Goal: Transaction & Acquisition: Purchase product/service

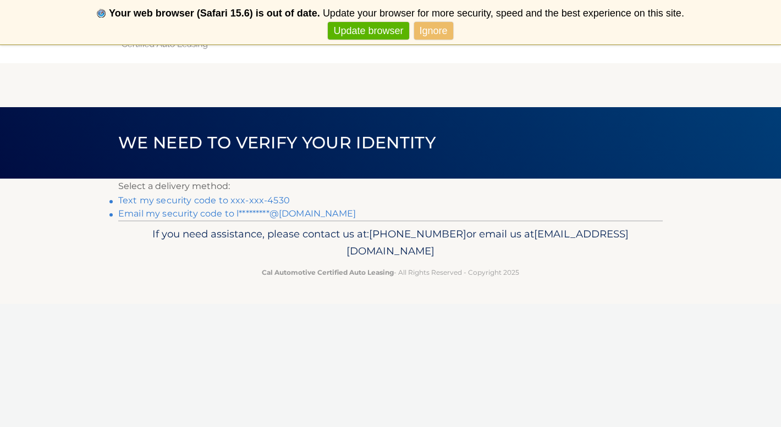
click at [445, 34] on link "Ignore" at bounding box center [433, 31] width 39 height 18
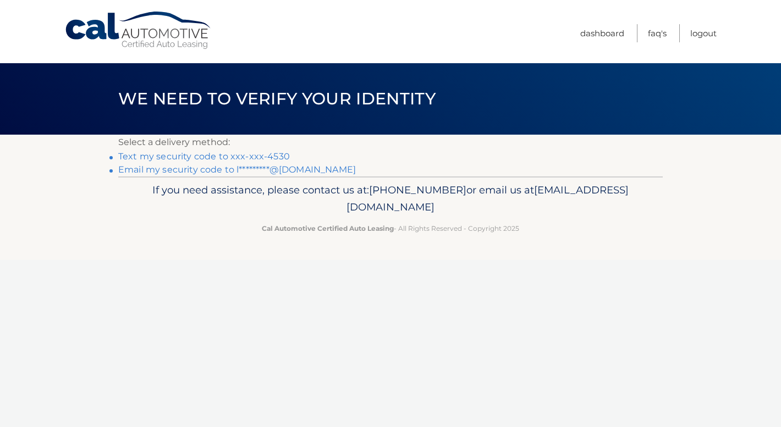
click at [243, 158] on link "Text my security code to xxx-xxx-4530" at bounding box center [204, 156] width 172 height 10
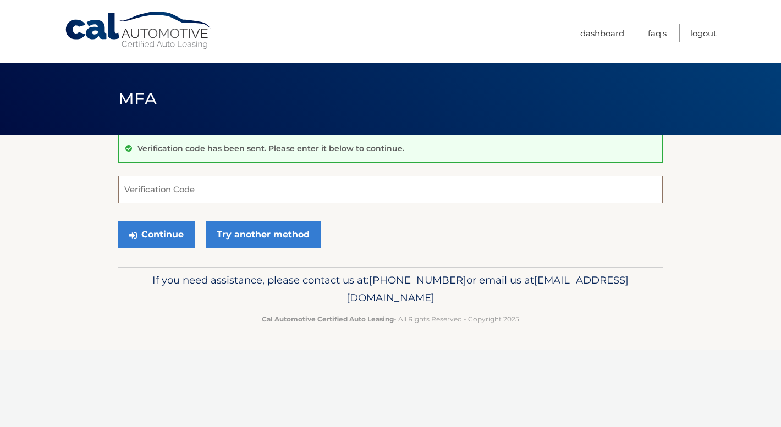
click at [223, 193] on input "Verification Code" at bounding box center [390, 190] width 545 height 28
type input "569915"
click at [156, 234] on button "Continue" at bounding box center [156, 235] width 76 height 28
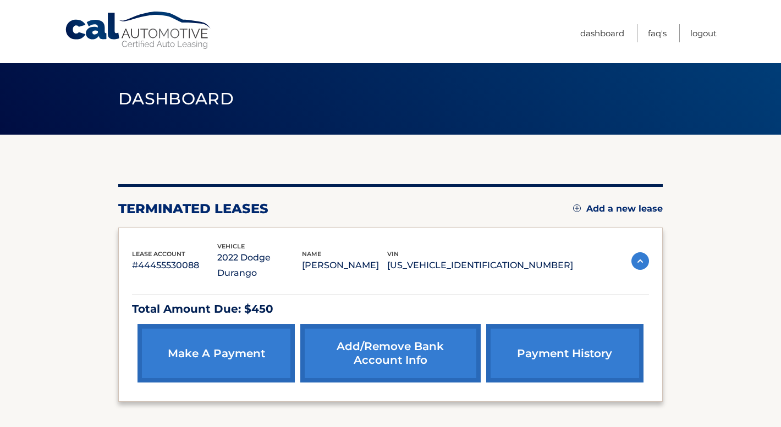
click at [231, 342] on link "make a payment" at bounding box center [216, 354] width 157 height 58
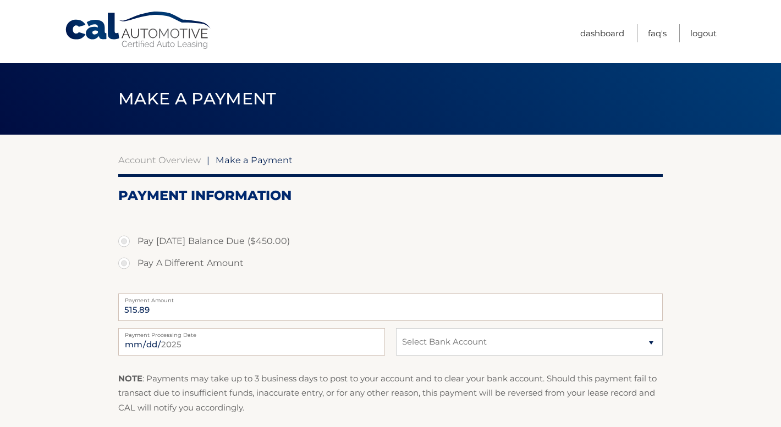
click at [125, 238] on label "Pay Today's Balance Due ($450.00)" at bounding box center [390, 241] width 545 height 22
click at [125, 238] on input "Pay Today's Balance Due ($450.00)" at bounding box center [128, 239] width 11 height 18
radio input "true"
type input "450.00"
click at [367, 279] on div "Pay Today's Balance Due ($450.00) Pay A Different Amount" at bounding box center [390, 258] width 545 height 56
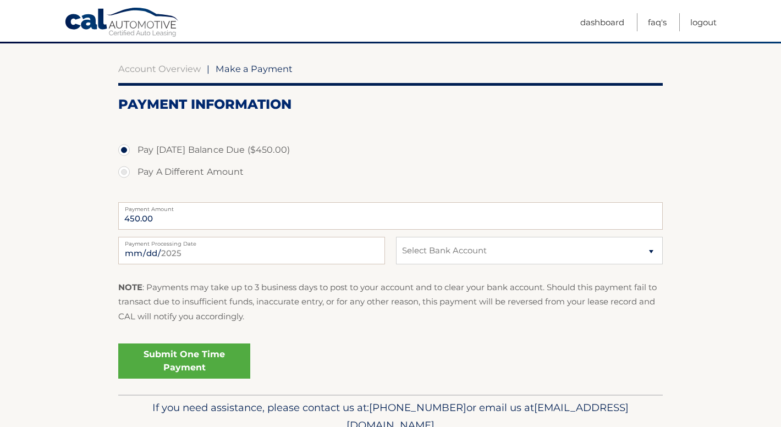
scroll to position [110, 0]
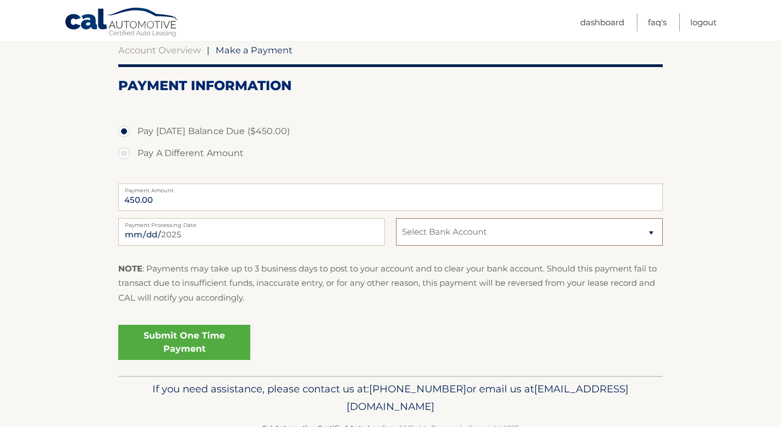
select select "MTA1ZWM0NDktNjBmYi00OWM1LWFiYjgtM2MzNzI4YmJiNzU1"
click at [192, 348] on link "Submit One Time Payment" at bounding box center [184, 342] width 132 height 35
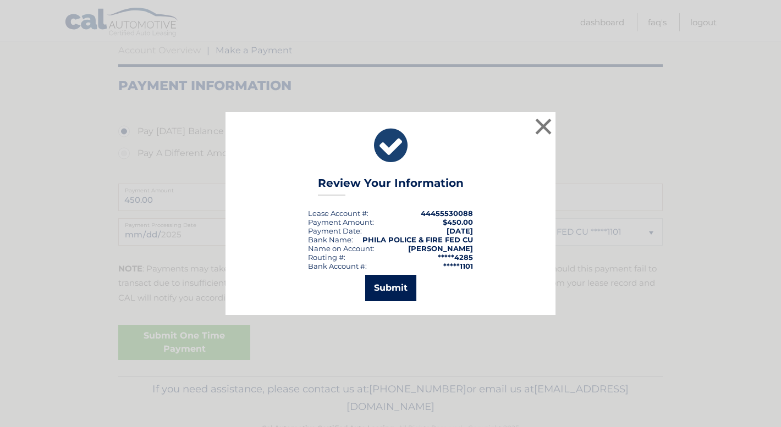
click at [410, 293] on button "Submit" at bounding box center [390, 288] width 51 height 26
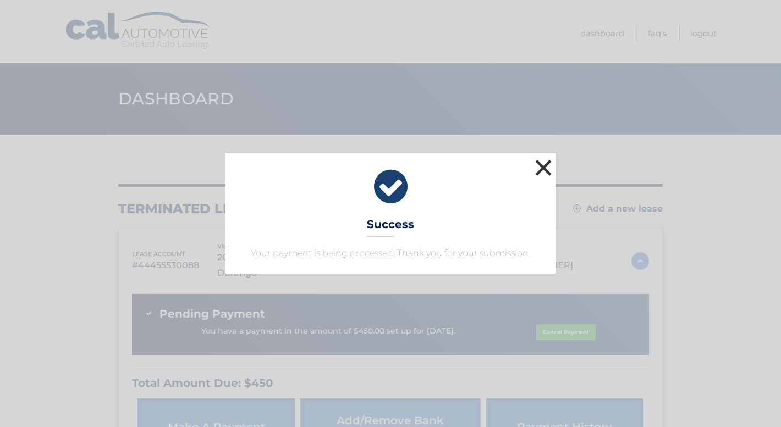
click at [546, 168] on button "×" at bounding box center [543, 168] width 22 height 22
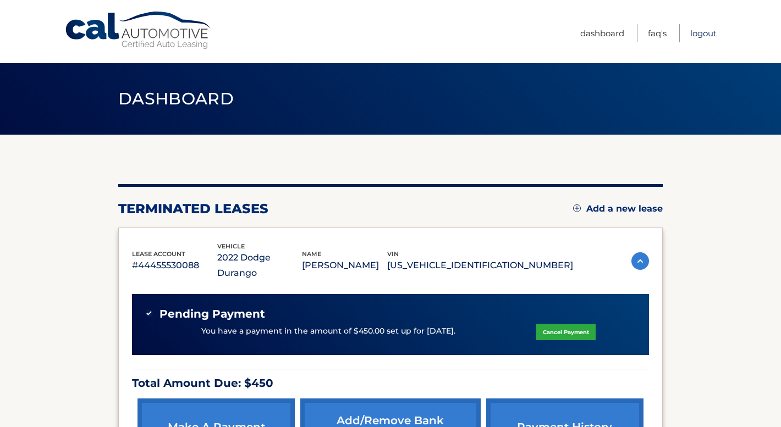
click at [695, 28] on link "Logout" at bounding box center [703, 33] width 26 height 18
